Goal: Task Accomplishment & Management: Use online tool/utility

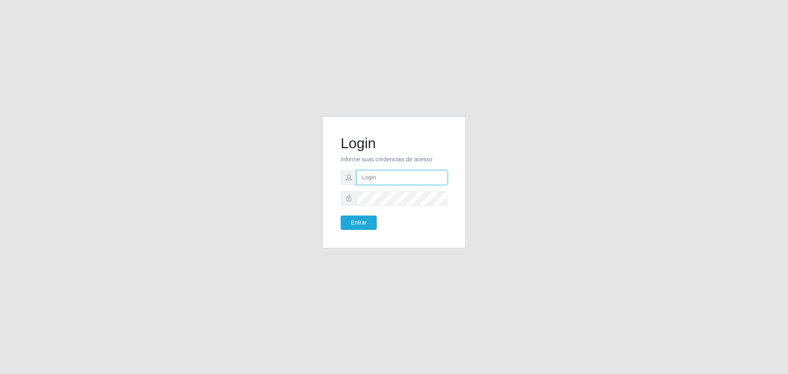
type input "[EMAIL_ADDRESS][DOMAIN_NAME]"
click at [362, 222] on button "Entrar" at bounding box center [359, 222] width 36 height 14
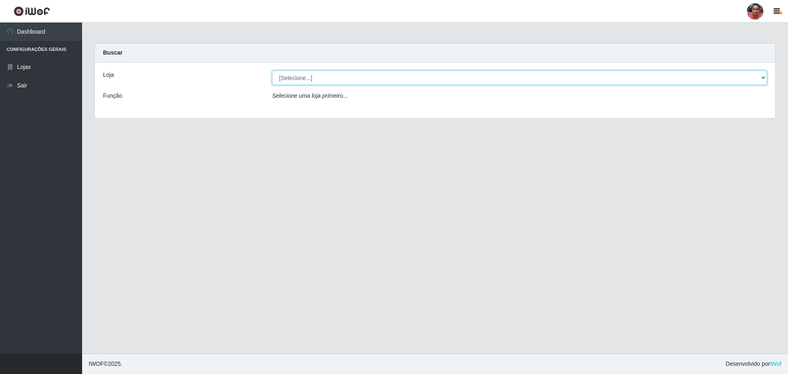
click at [507, 74] on select "[Selecione...] Mar Vermelho - Loja 05" at bounding box center [519, 78] width 495 height 14
select select "252"
click at [272, 71] on select "[Selecione...] Mar Vermelho - Loja 05" at bounding box center [519, 78] width 495 height 14
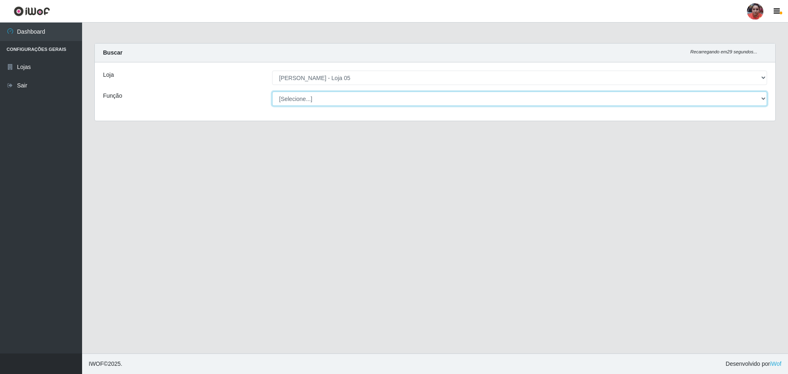
click at [457, 94] on select "[Selecione...] ASG ASG + ASG ++ Auxiliar de Depósito Auxiliar de Depósito + Aux…" at bounding box center [519, 99] width 495 height 14
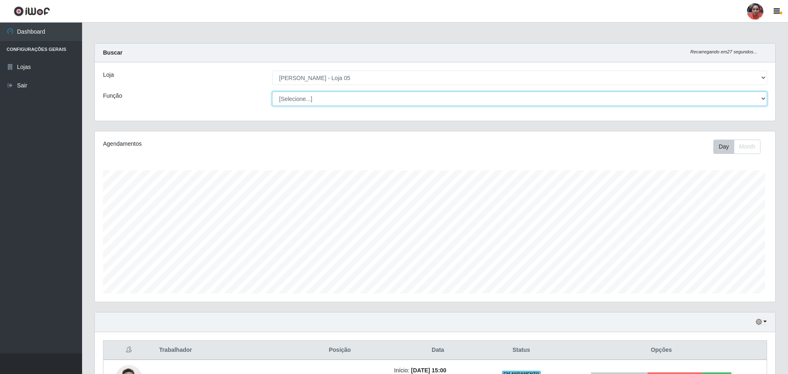
select select "72"
click at [272, 92] on select "[Selecione...] ASG ASG + ASG ++ Auxiliar de Depósito Auxiliar de Depósito + Aux…" at bounding box center [519, 99] width 495 height 14
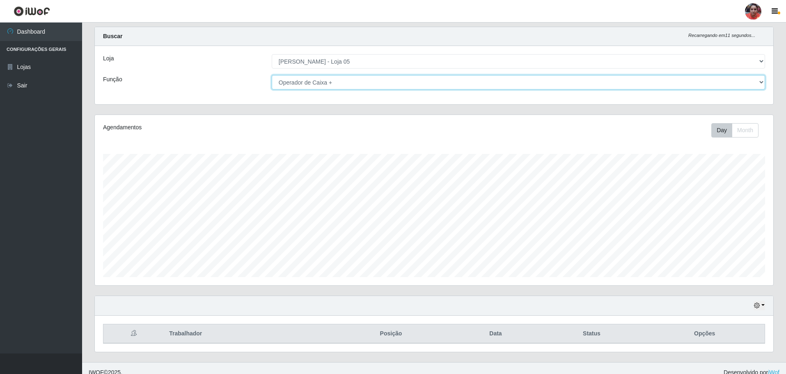
scroll to position [25, 0]
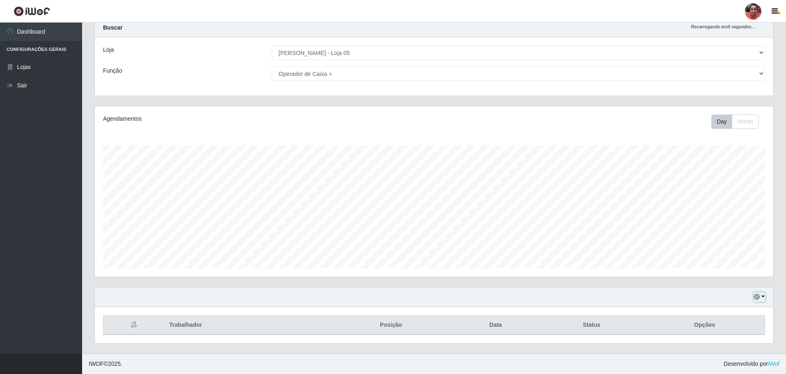
click at [761, 296] on button "button" at bounding box center [759, 296] width 11 height 9
click at [735, 250] on button "3 dias" at bounding box center [732, 249] width 65 height 17
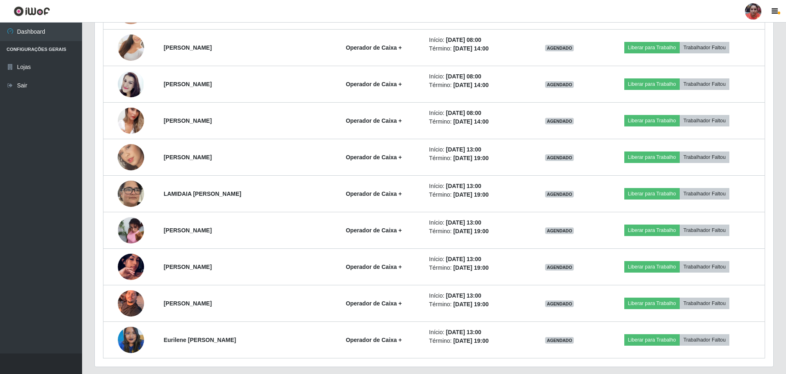
scroll to position [500, 0]
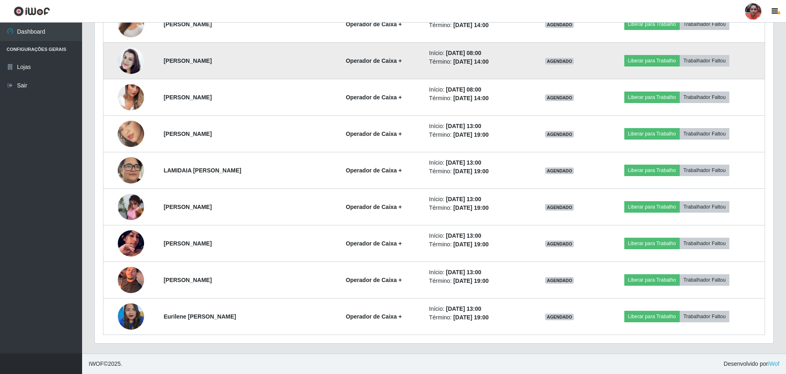
click at [133, 62] on img at bounding box center [131, 60] width 26 height 47
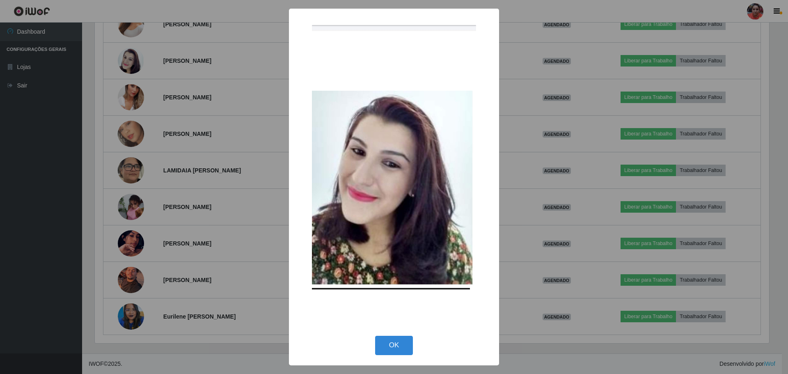
click at [217, 79] on div "× OK Cancel" at bounding box center [394, 187] width 788 height 374
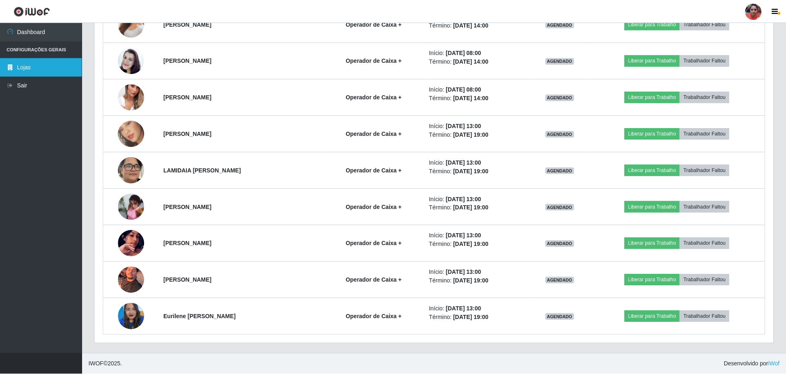
scroll to position [170, 679]
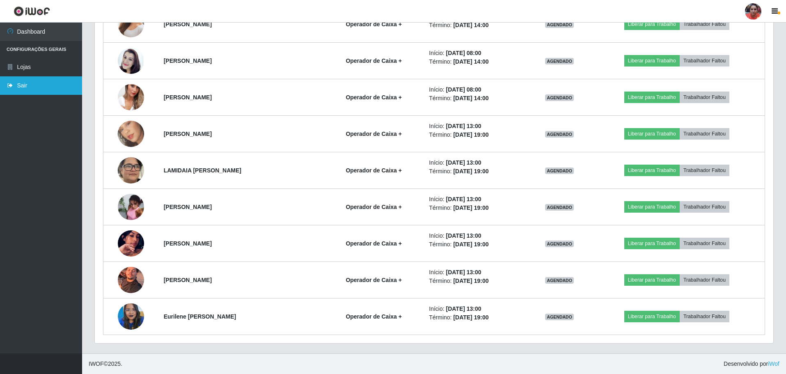
click at [32, 86] on link "Sair" at bounding box center [41, 85] width 82 height 18
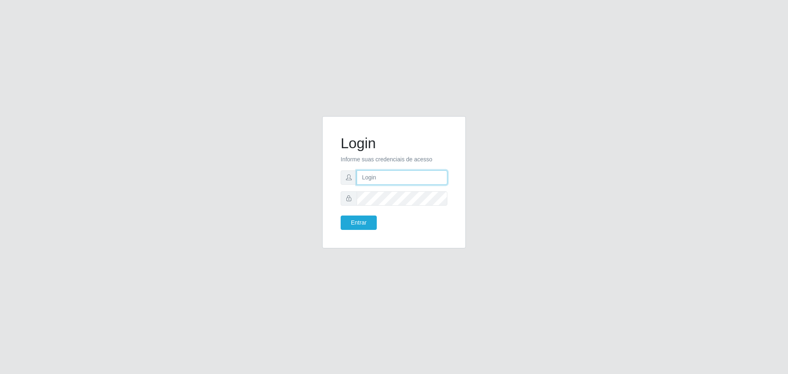
type input "[EMAIL_ADDRESS][DOMAIN_NAME]"
click at [363, 219] on button "Entrar" at bounding box center [359, 222] width 36 height 14
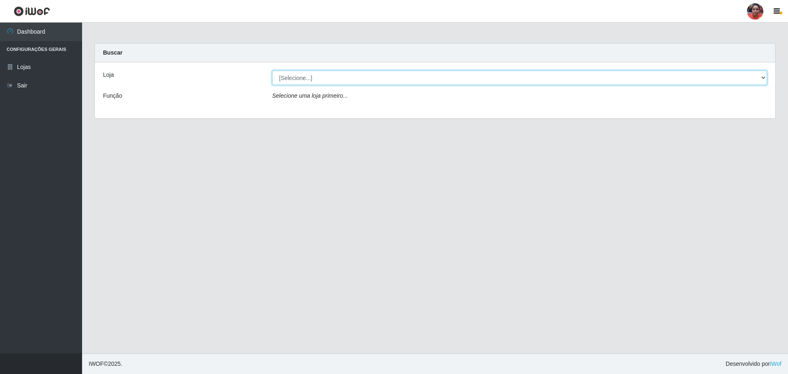
click at [395, 75] on select "[Selecione...] Mar Vermelho - Loja 05" at bounding box center [519, 78] width 495 height 14
select select "252"
click at [272, 71] on select "[Selecione...] Mar Vermelho - Loja 05" at bounding box center [519, 78] width 495 height 14
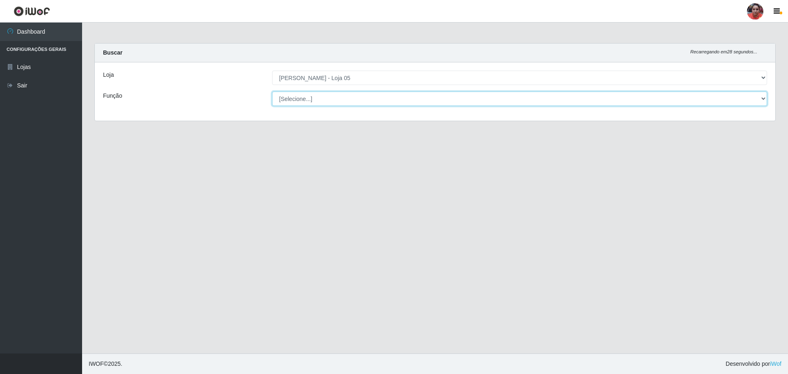
click at [338, 97] on select "[Selecione...] ASG ASG + ASG ++ Auxiliar de Depósito Auxiliar de Depósito + Aux…" at bounding box center [519, 99] width 495 height 14
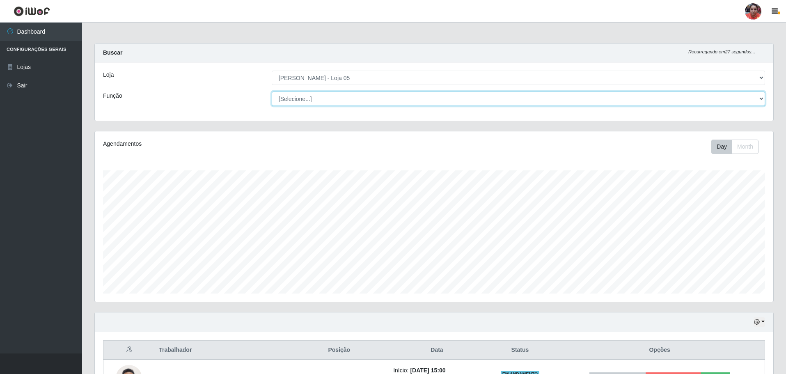
scroll to position [170, 679]
select select "22"
click at [272, 92] on select "[Selecione...] ASG ASG + ASG ++ Auxiliar de Depósito Auxiliar de Depósito + Aux…" at bounding box center [518, 99] width 493 height 14
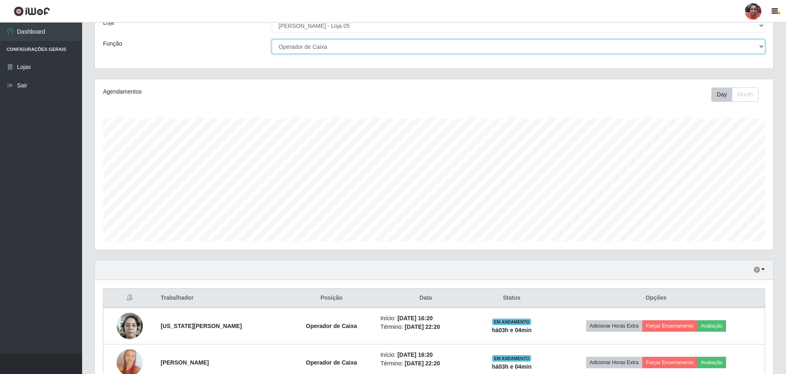
scroll to position [98, 0]
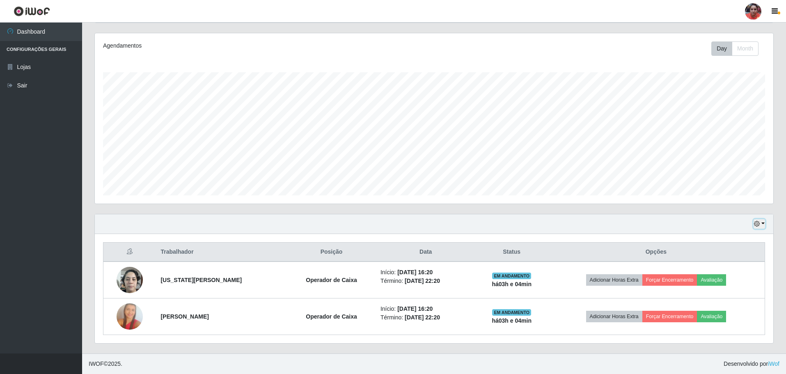
click at [763, 224] on button "button" at bounding box center [759, 223] width 11 height 9
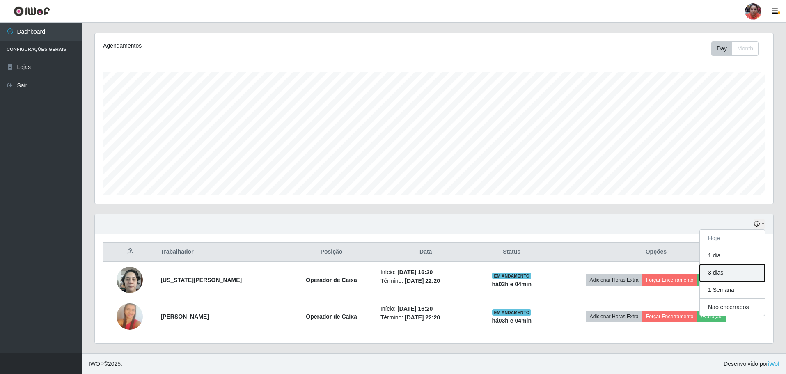
click at [721, 272] on button "3 dias" at bounding box center [732, 272] width 65 height 17
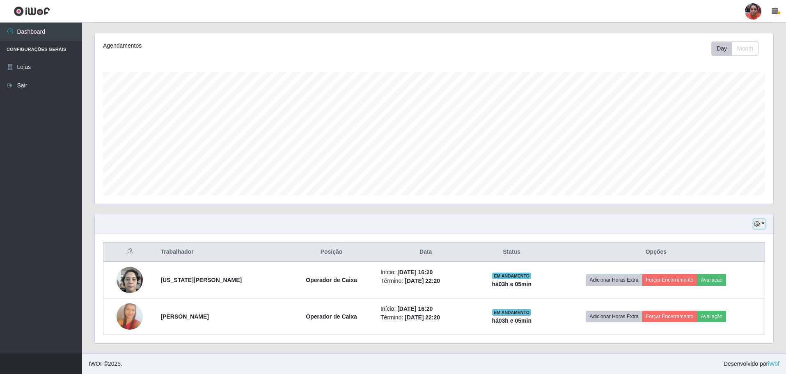
click at [763, 224] on button "button" at bounding box center [759, 223] width 11 height 9
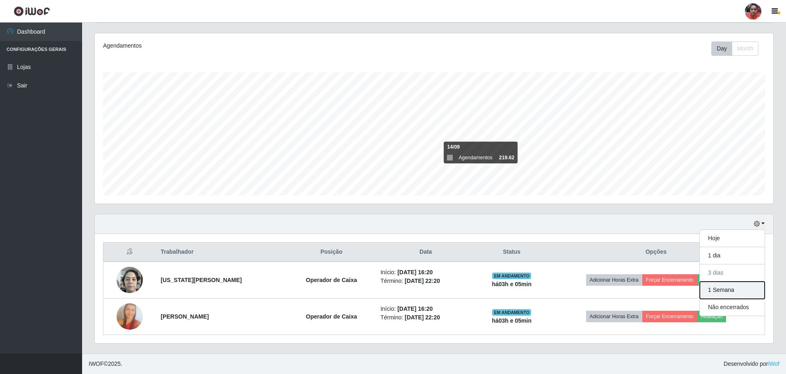
click at [713, 293] on button "1 Semana" at bounding box center [732, 290] width 65 height 17
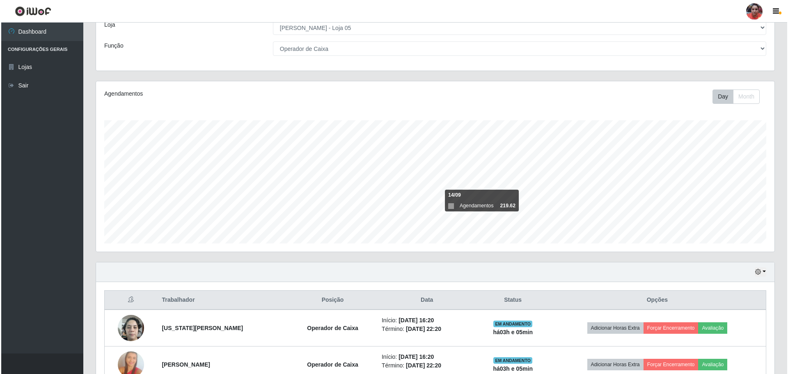
scroll to position [0, 0]
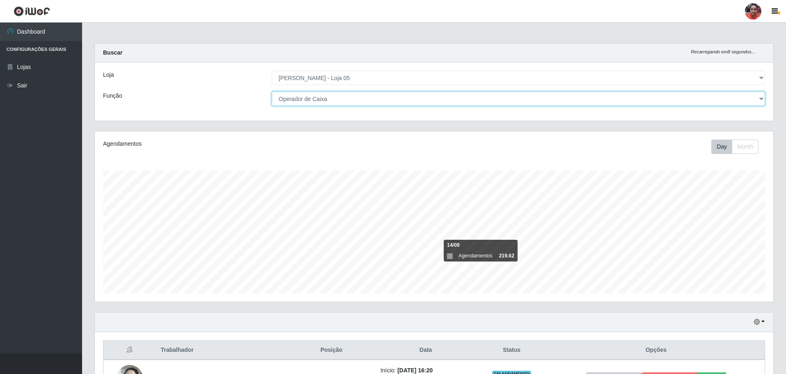
click at [351, 99] on select "[Selecione...] ASG ASG + ASG ++ Auxiliar de Depósito Auxiliar de Depósito + Aux…" at bounding box center [518, 99] width 493 height 14
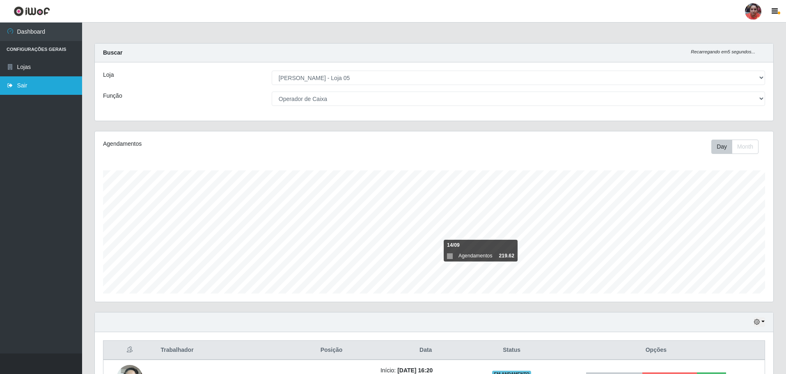
click at [55, 83] on link "Sair" at bounding box center [41, 85] width 82 height 18
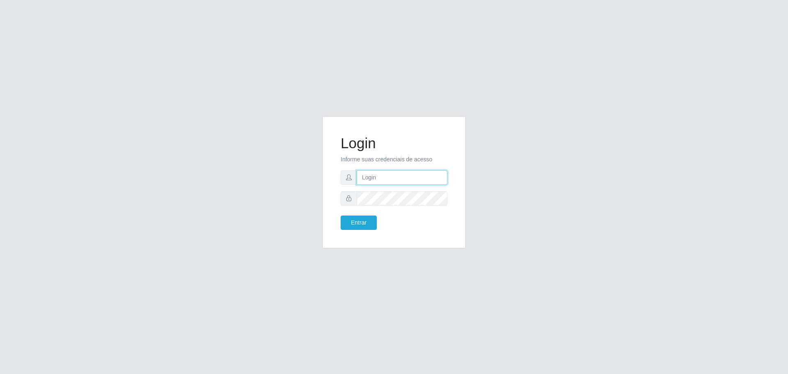
type input "[EMAIL_ADDRESS][DOMAIN_NAME]"
click at [341, 215] on button "Entrar" at bounding box center [359, 222] width 36 height 14
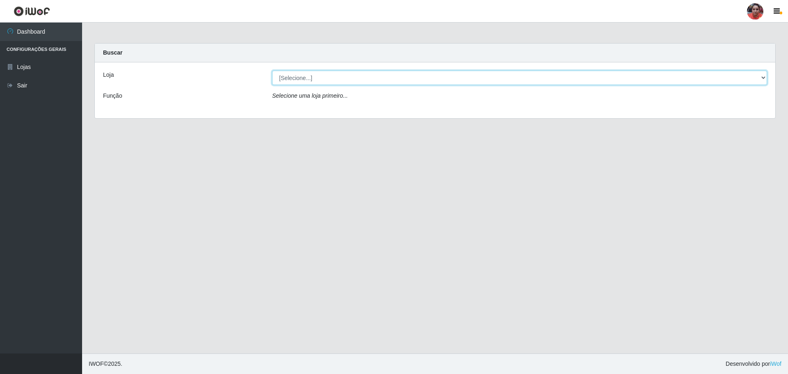
click at [565, 79] on select "[Selecione...] Mar Vermelho - Loja 05" at bounding box center [519, 78] width 495 height 14
click at [272, 71] on select "[Selecione...] Mar Vermelho - Loja 05" at bounding box center [519, 78] width 495 height 14
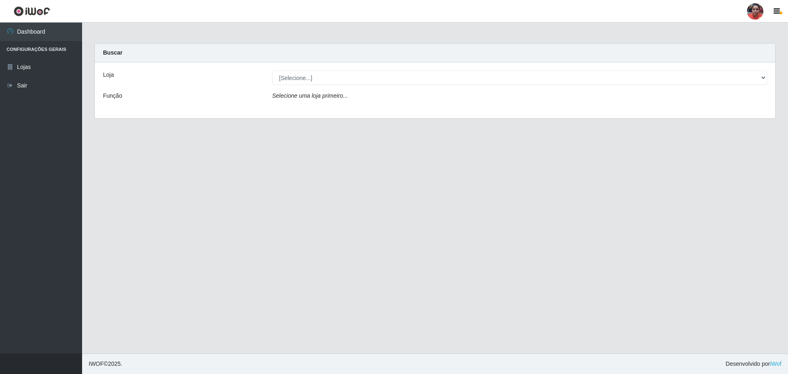
click at [564, 100] on div "Selecione uma loja primeiro..." at bounding box center [519, 98] width 507 height 12
click at [349, 92] on div "Selecione uma loja primeiro..." at bounding box center [519, 98] width 507 height 12
click at [350, 94] on div "Selecione uma loja primeiro..." at bounding box center [519, 98] width 507 height 12
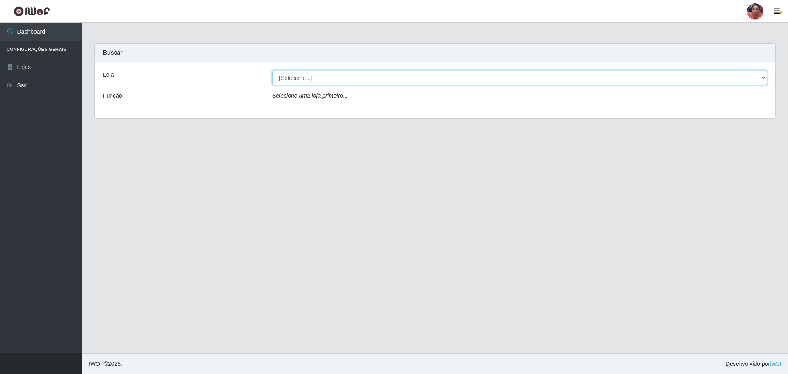
click at [335, 75] on select "[Selecione...] Mar Vermelho - Loja 05" at bounding box center [519, 78] width 495 height 14
select select "252"
click at [272, 71] on select "[Selecione...] Mar Vermelho - Loja 05" at bounding box center [519, 78] width 495 height 14
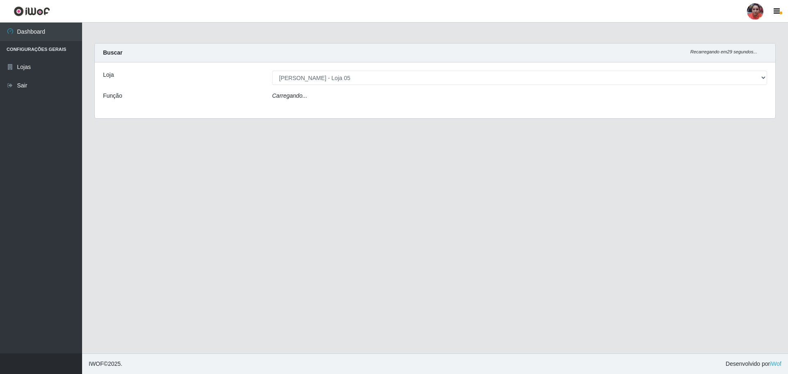
click at [324, 96] on div "Carregando..." at bounding box center [519, 98] width 507 height 12
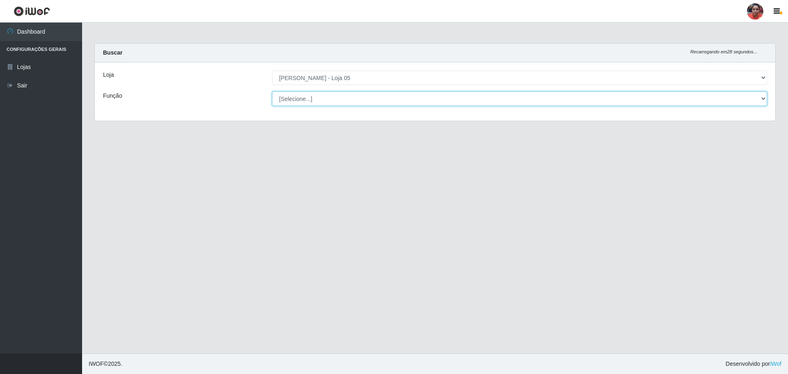
click at [324, 97] on select "[Selecione...] ASG ASG + ASG ++ Auxiliar de Depósito Auxiliar de Depósito + Aux…" at bounding box center [519, 99] width 495 height 14
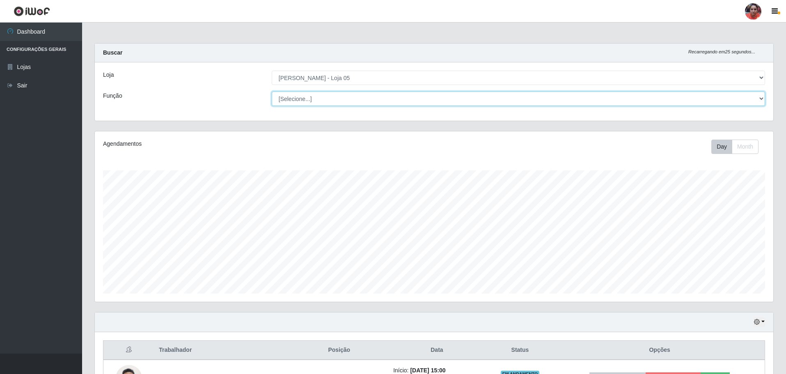
click at [321, 94] on select "[Selecione...] ASG ASG + ASG ++ Auxiliar de Depósito Auxiliar de Depósito + Aux…" at bounding box center [518, 99] width 493 height 14
select select "22"
click at [272, 92] on select "[Selecione...] ASG ASG + ASG ++ Auxiliar de Depósito Auxiliar de Depósito + Aux…" at bounding box center [518, 99] width 493 height 14
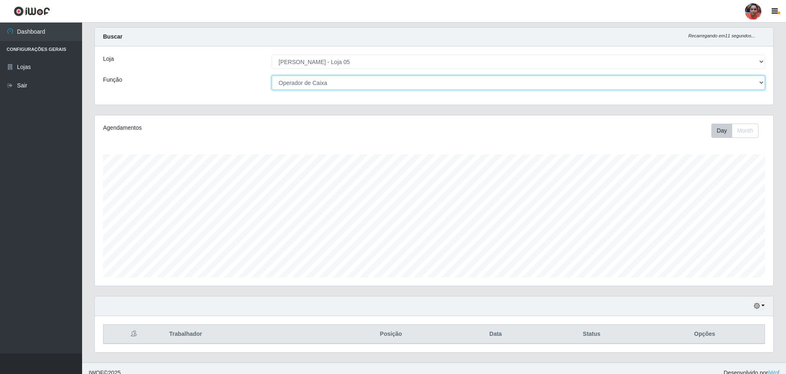
scroll to position [25, 0]
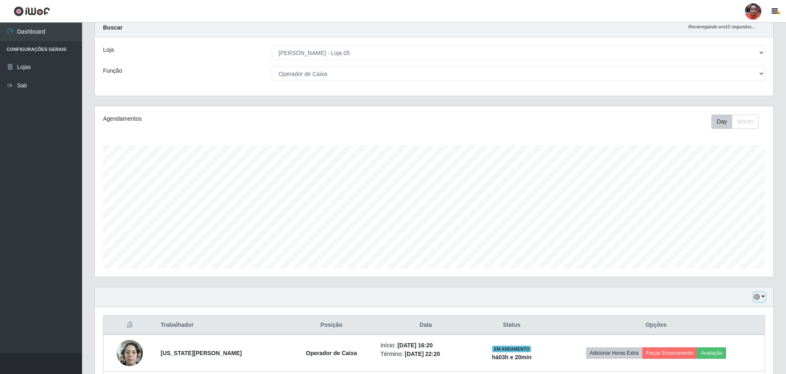
click at [759, 293] on button "button" at bounding box center [759, 296] width 11 height 9
click at [740, 249] on button "3 dias" at bounding box center [732, 249] width 65 height 17
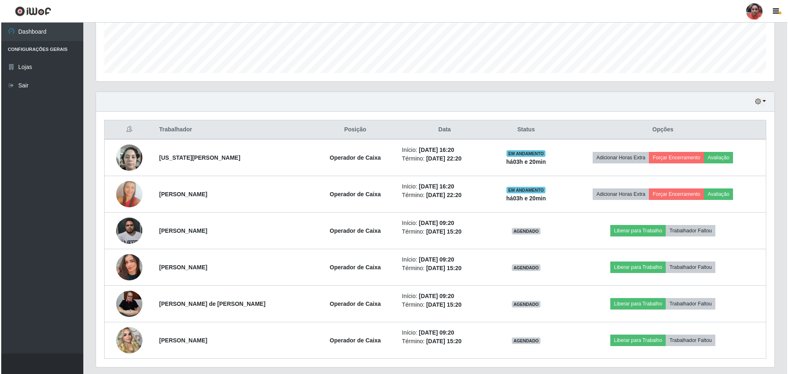
scroll to position [244, 0]
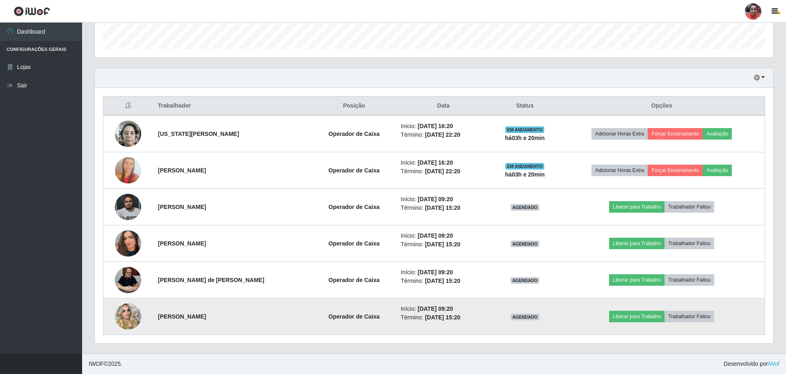
click at [124, 320] on img at bounding box center [128, 316] width 26 height 47
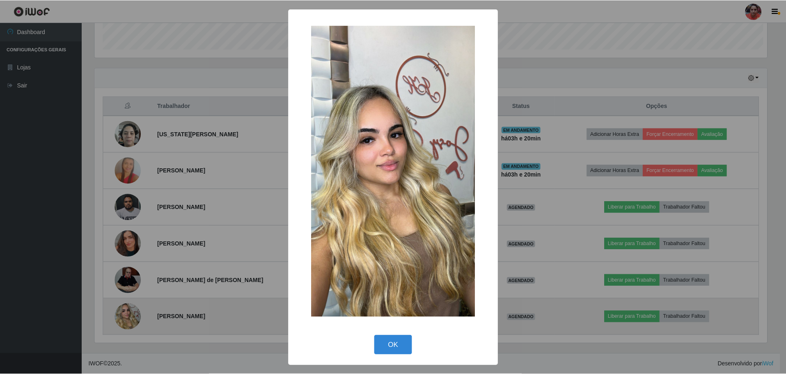
scroll to position [170, 674]
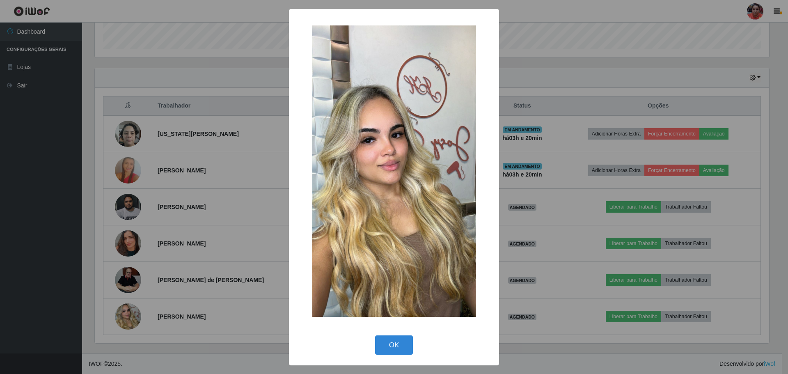
click at [268, 205] on div "× OK Cancel" at bounding box center [394, 187] width 788 height 374
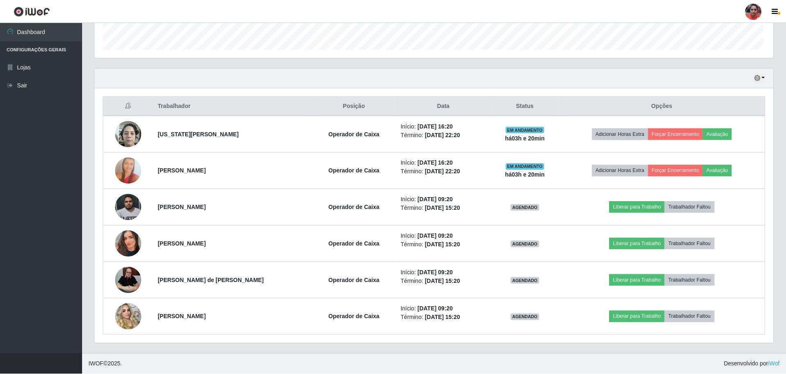
scroll to position [170, 679]
click at [32, 81] on link "Sair" at bounding box center [41, 85] width 82 height 18
